Goal: Information Seeking & Learning: Check status

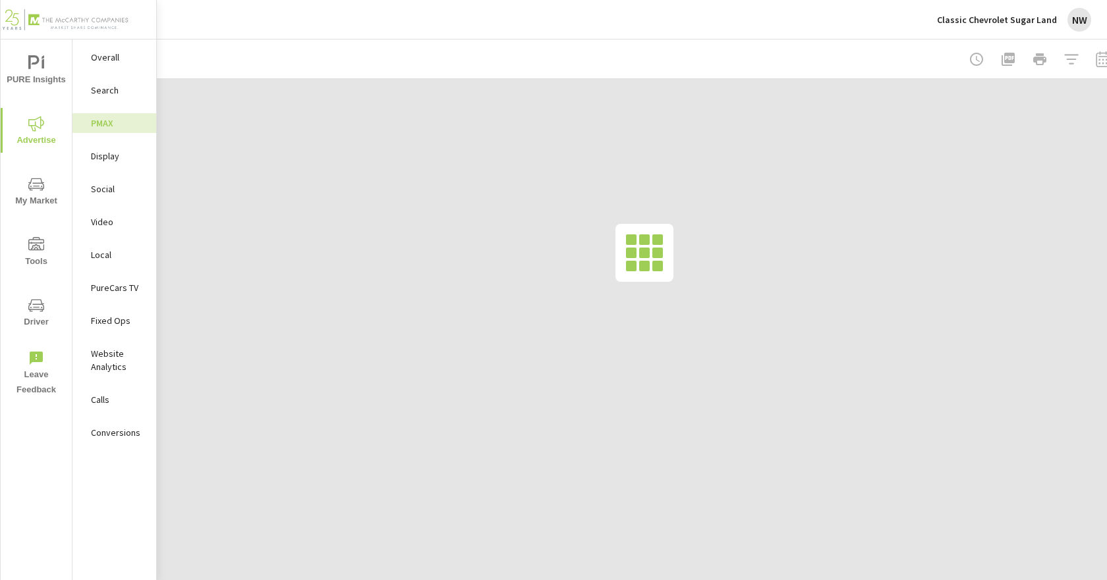
click at [1088, 28] on div "Classic Chevrolet Sugar Land NW" at bounding box center [1014, 20] width 154 height 24
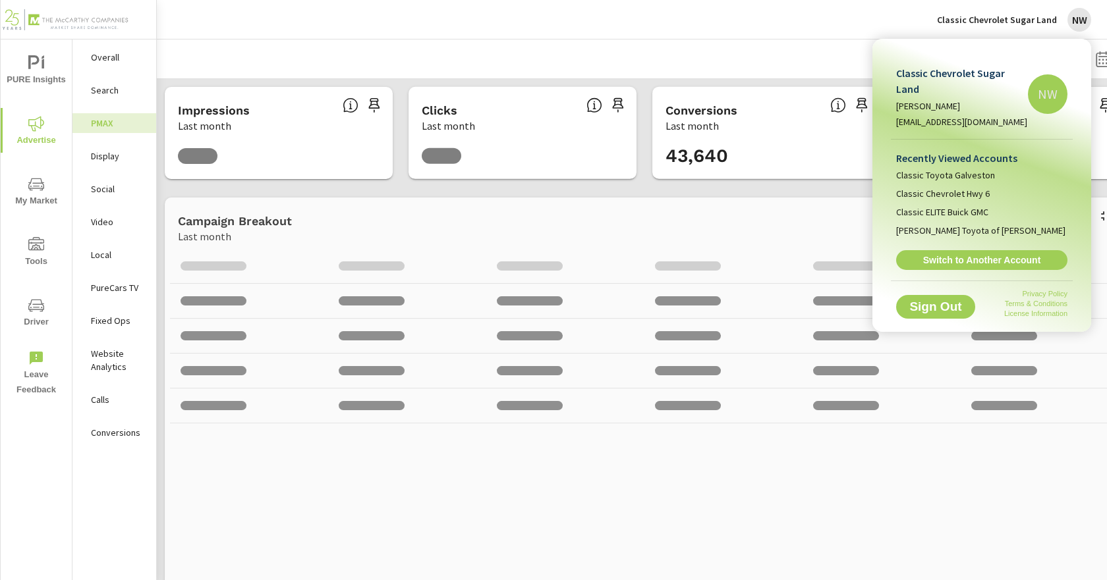
click at [989, 254] on span "Switch to Another Account" at bounding box center [981, 260] width 157 height 12
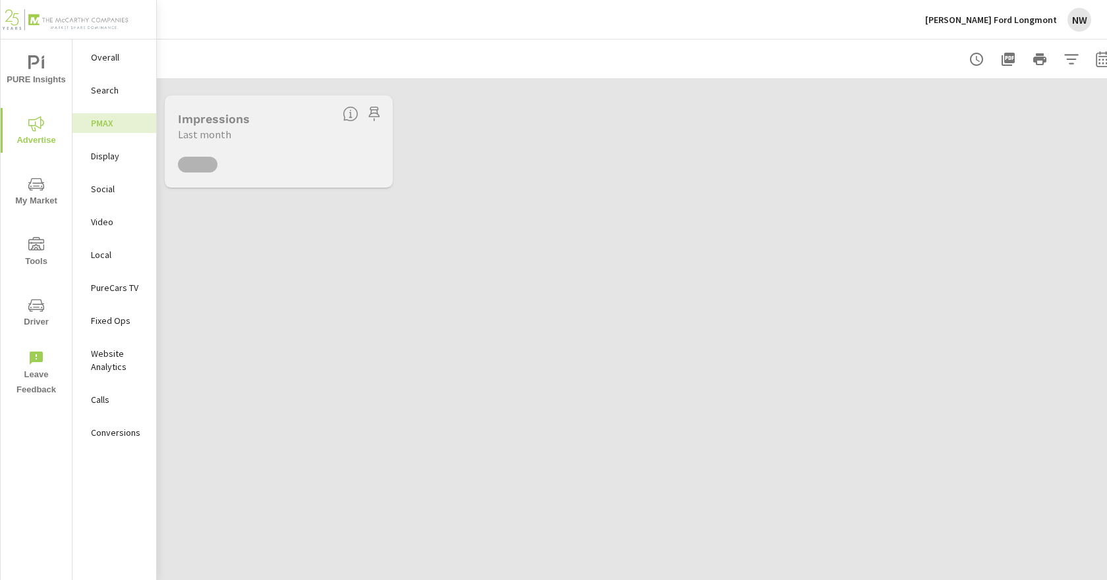
click at [110, 88] on p "Search" at bounding box center [118, 90] width 55 height 13
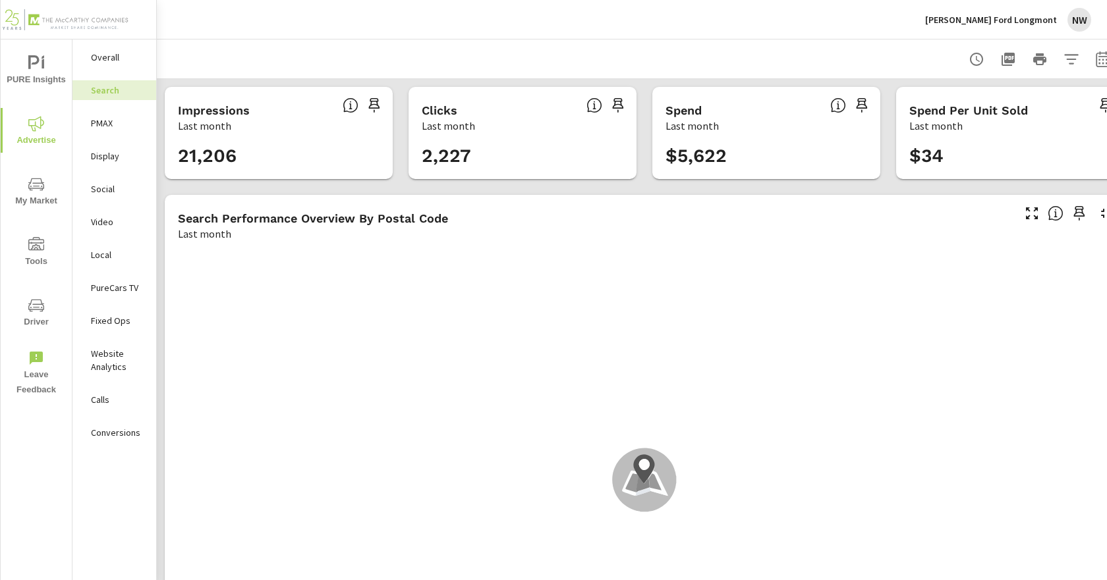
scroll to position [132, 0]
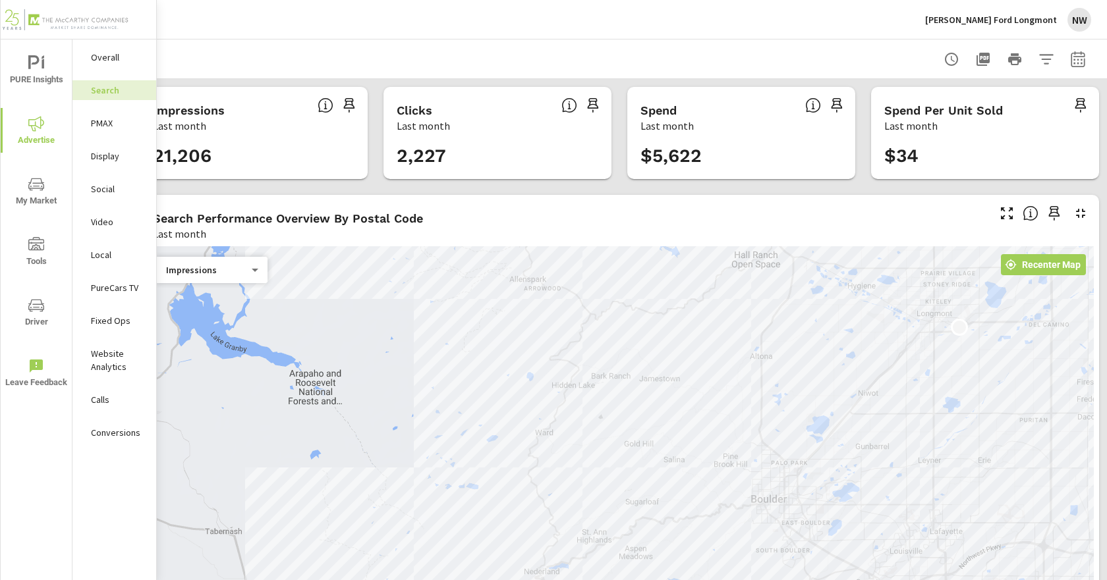
scroll to position [0, 35]
click at [1070, 58] on icon "button" at bounding box center [1078, 59] width 16 height 16
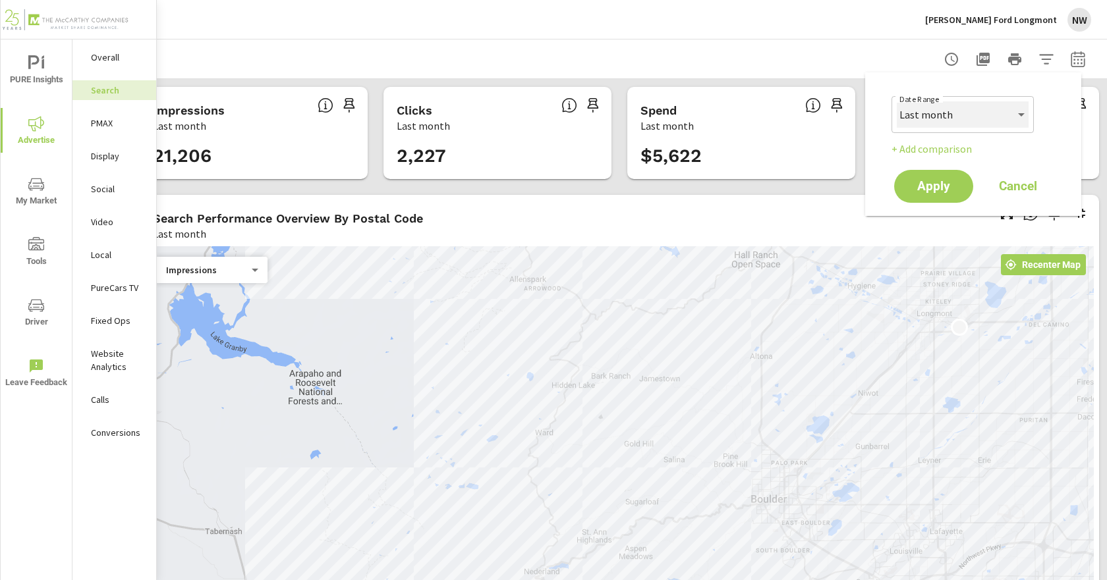
click at [961, 115] on select "Custom [DATE] Last week Last 7 days Last 14 days Last 30 days Last 45 days Last…" at bounding box center [963, 114] width 132 height 26
click at [897, 101] on select "Custom [DATE] Last week Last 7 days Last 14 days Last 30 days Last 45 days Last…" at bounding box center [963, 114] width 132 height 26
select select "Month to date"
click at [950, 180] on span "Apply" at bounding box center [933, 186] width 54 height 13
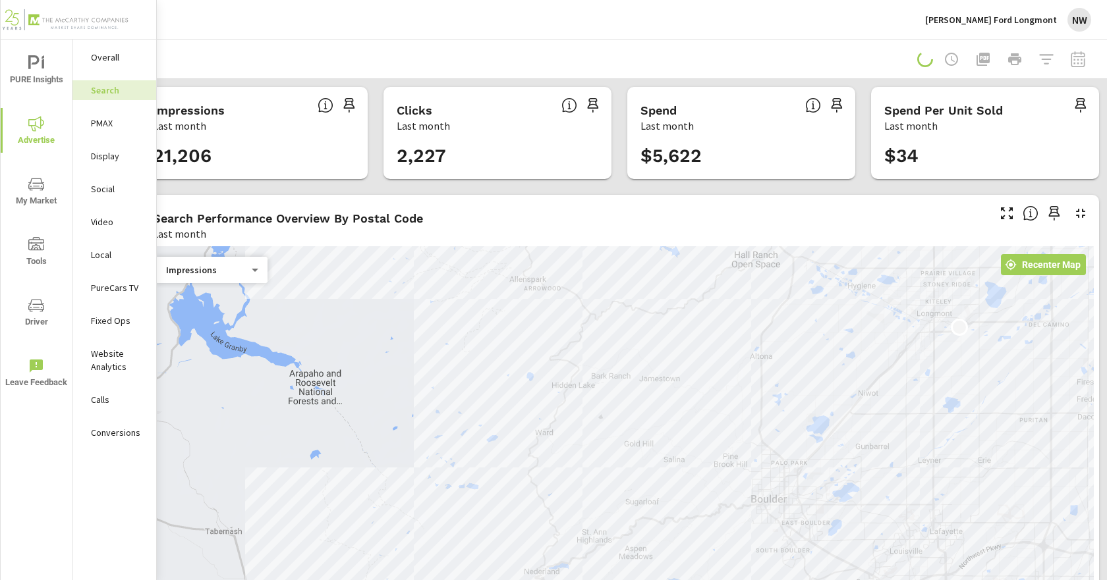
scroll to position [0, 0]
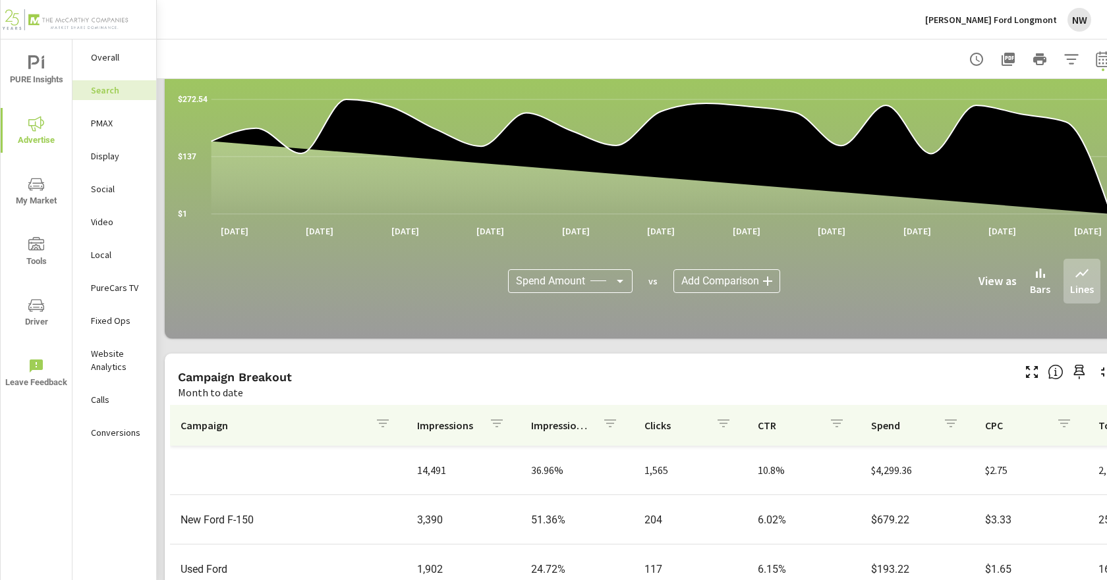
scroll to position [856, 0]
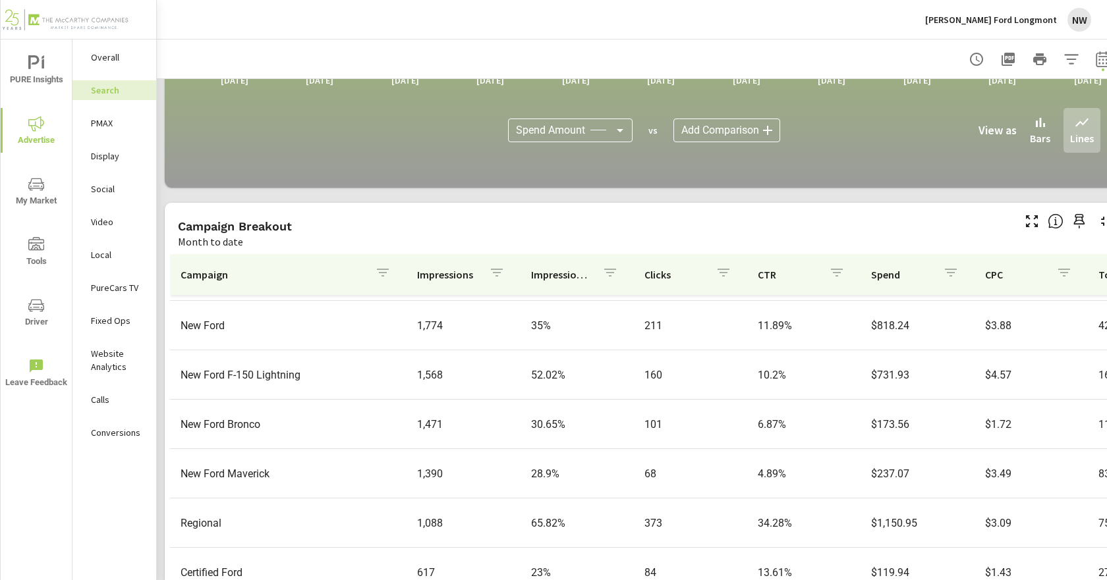
scroll to position [198, 0]
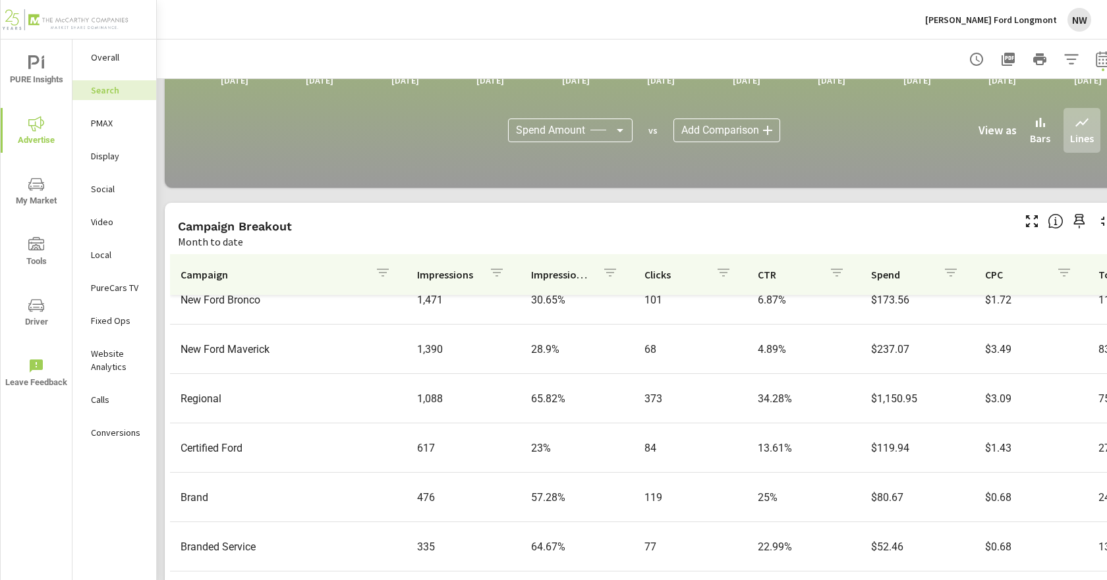
scroll to position [329, 0]
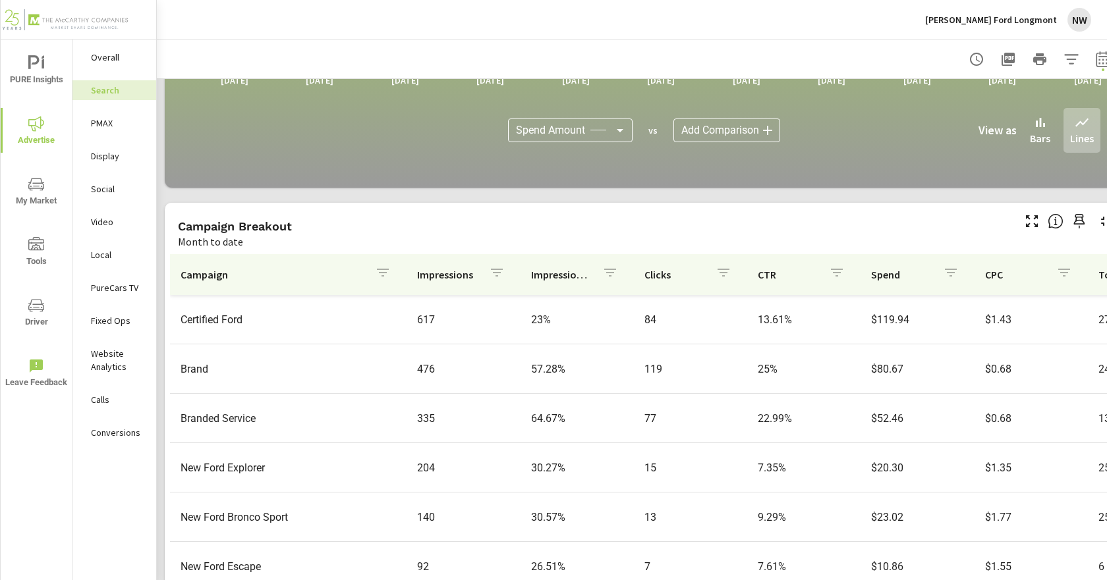
scroll to position [503, 0]
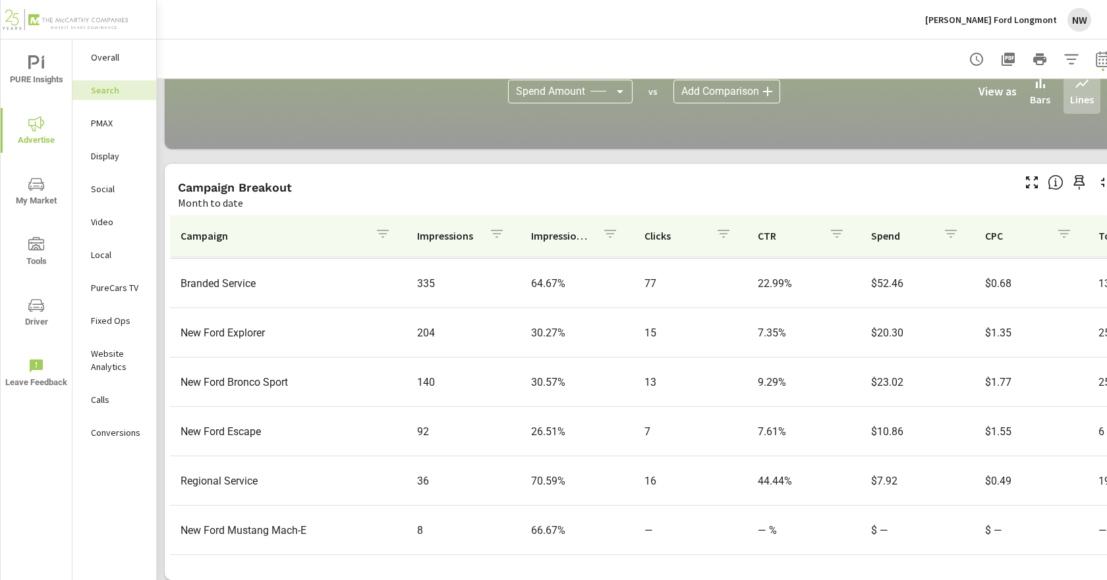
scroll to position [913, 0]
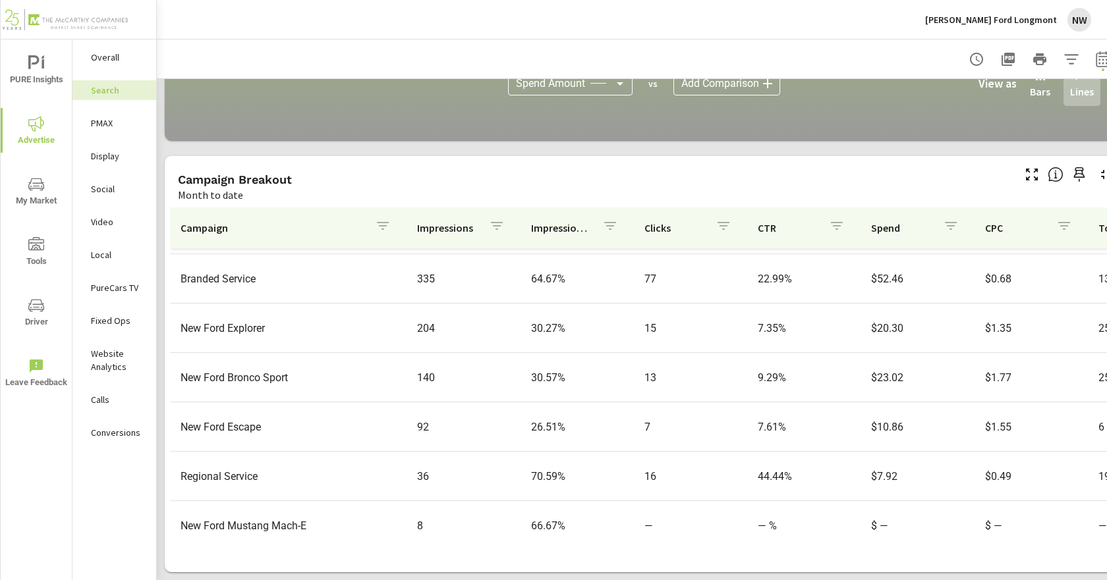
scroll to position [503, 0]
